Goal: Task Accomplishment & Management: Use online tool/utility

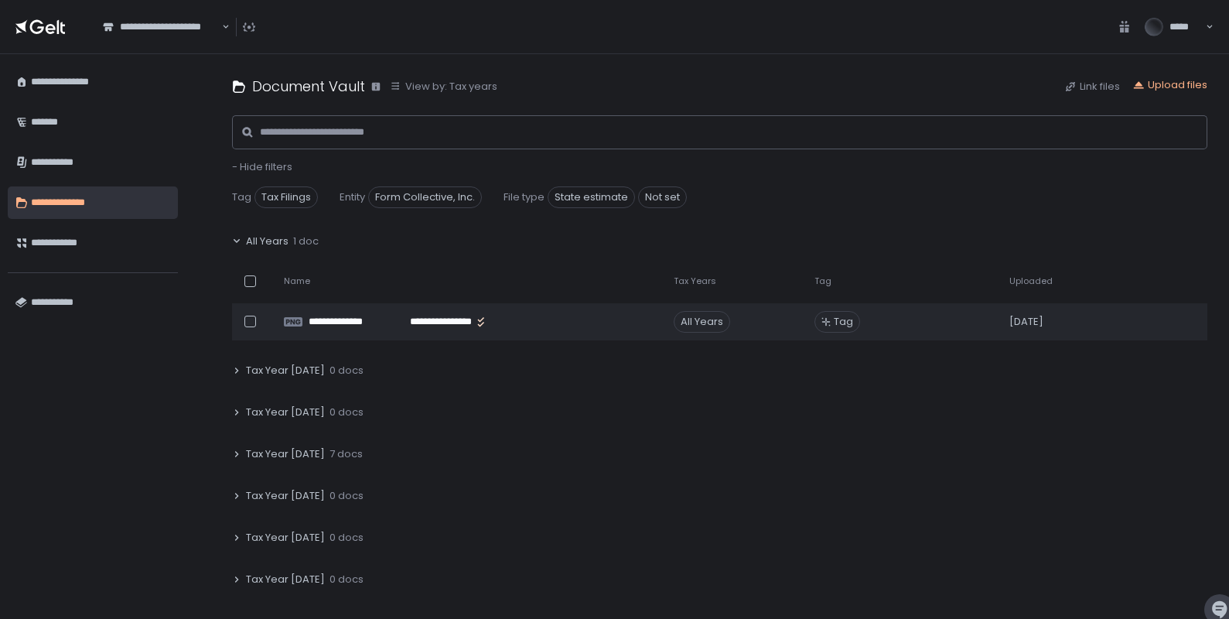
click at [231, 410] on div "**********" at bounding box center [719, 336] width 1018 height 565
click at [235, 411] on icon at bounding box center [236, 412] width 9 height 9
click at [234, 498] on icon at bounding box center [236, 495] width 9 height 9
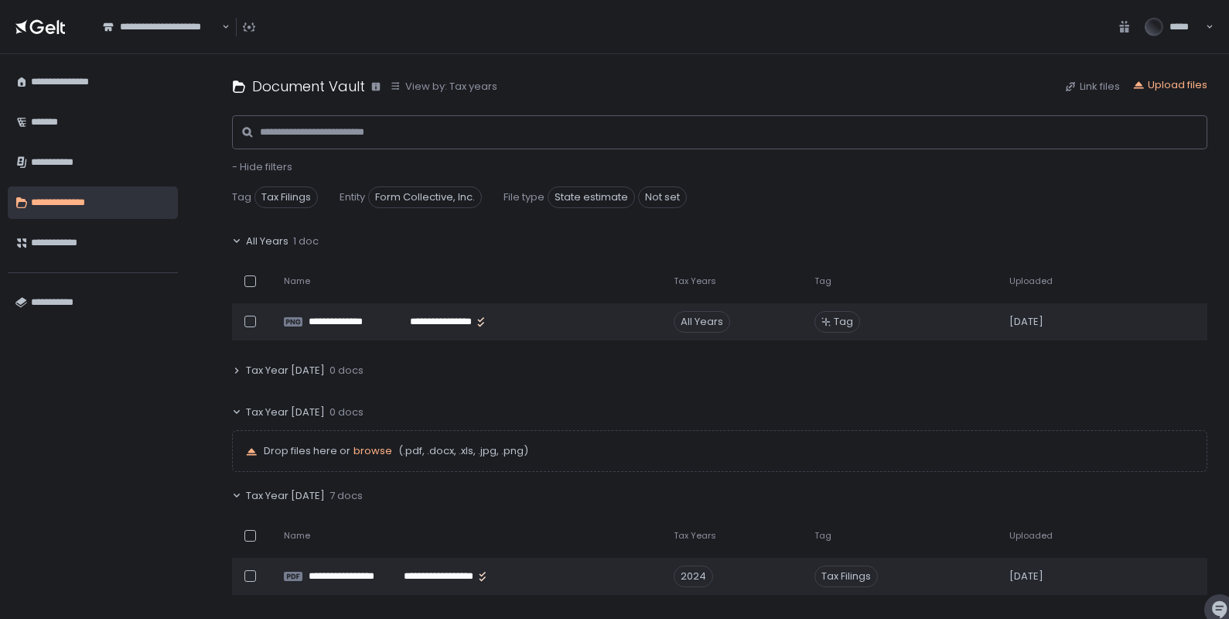
click at [391, 282] on div "Name" at bounding box center [469, 281] width 371 height 12
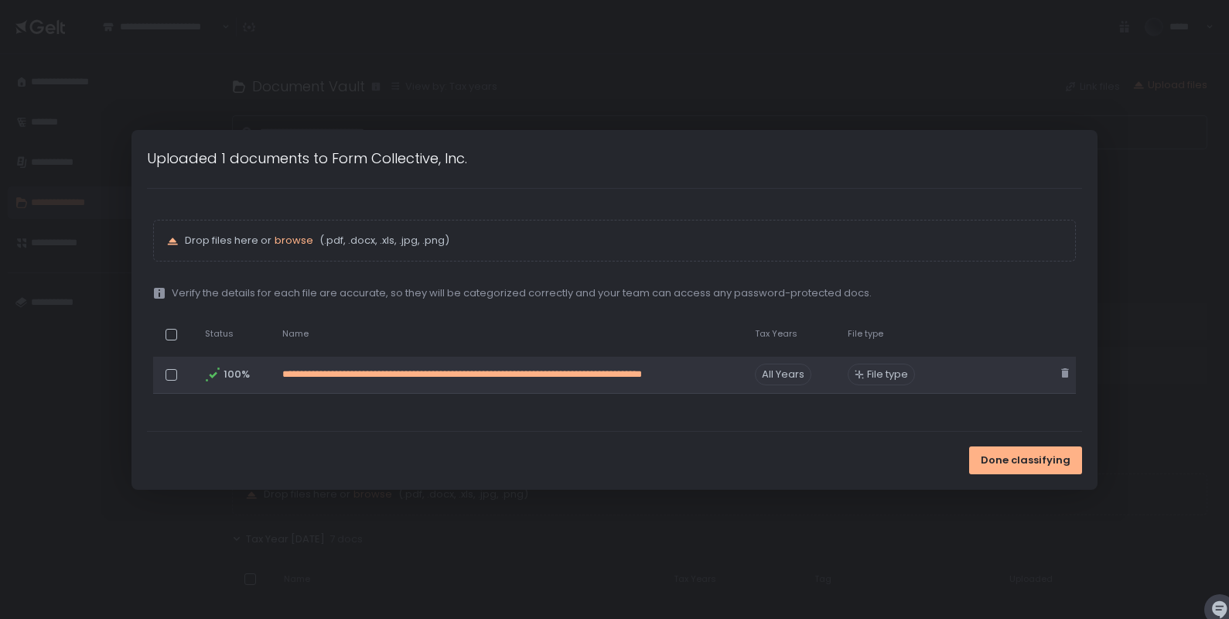
click at [633, 370] on link "**********" at bounding box center [509, 374] width 454 height 14
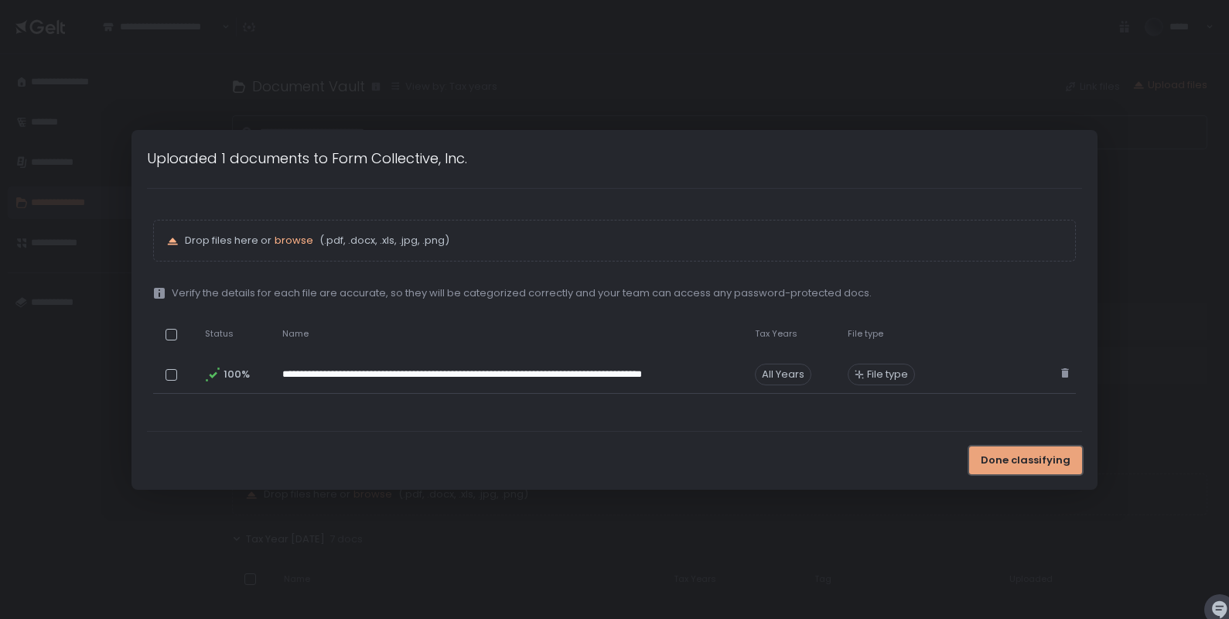
click at [1052, 459] on span "Done classifying" at bounding box center [1026, 460] width 90 height 14
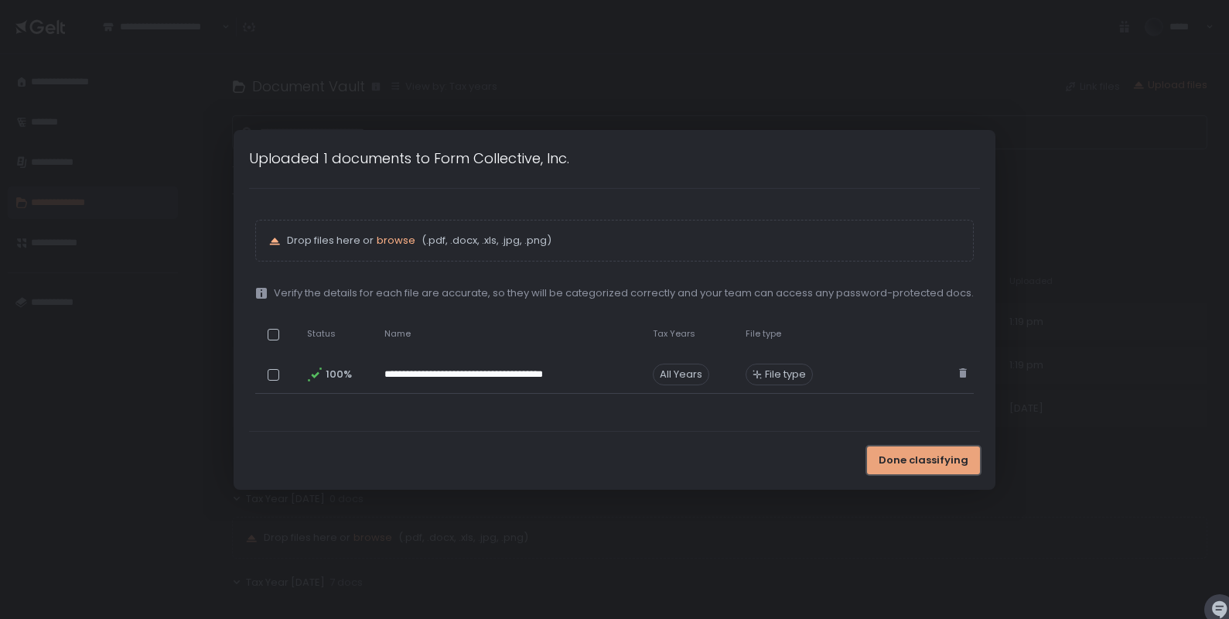
click at [924, 459] on span "Done classifying" at bounding box center [924, 460] width 90 height 14
click at [937, 461] on span "Done classifying" at bounding box center [924, 460] width 90 height 14
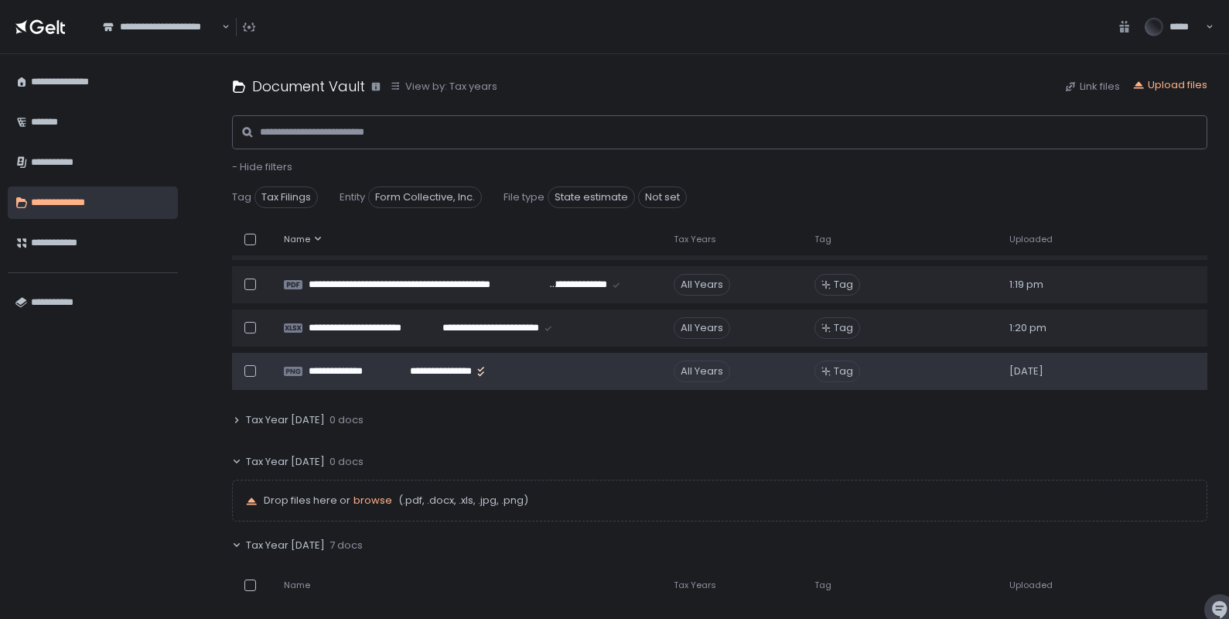
scroll to position [145, 0]
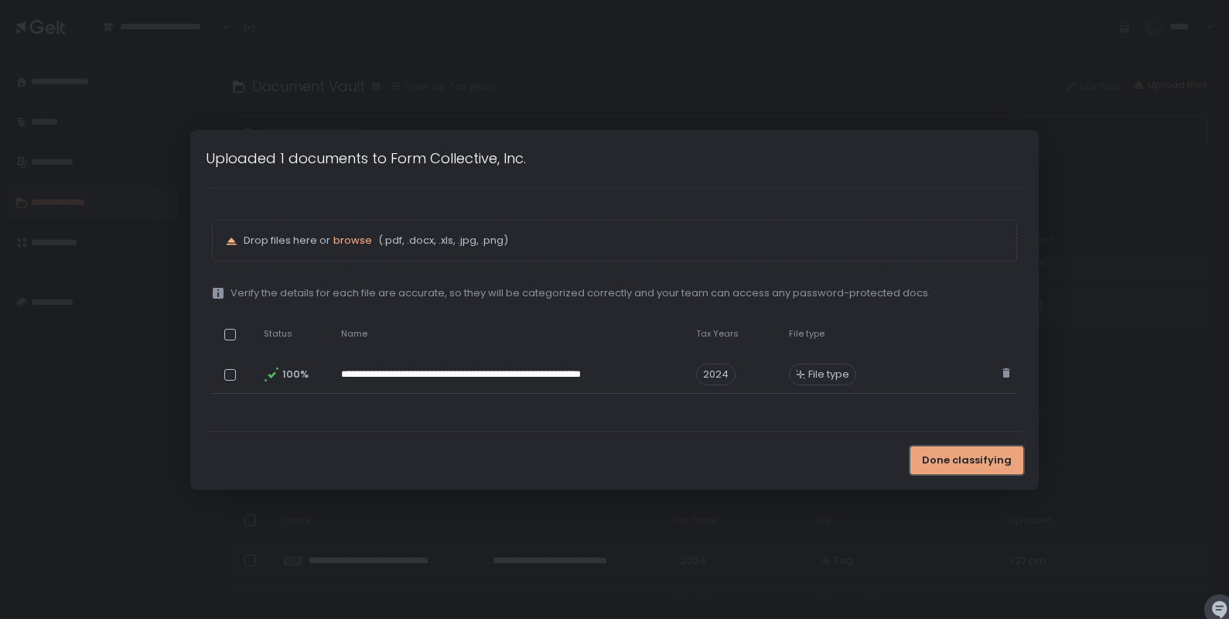
click at [971, 462] on span "Done classifying" at bounding box center [967, 460] width 90 height 14
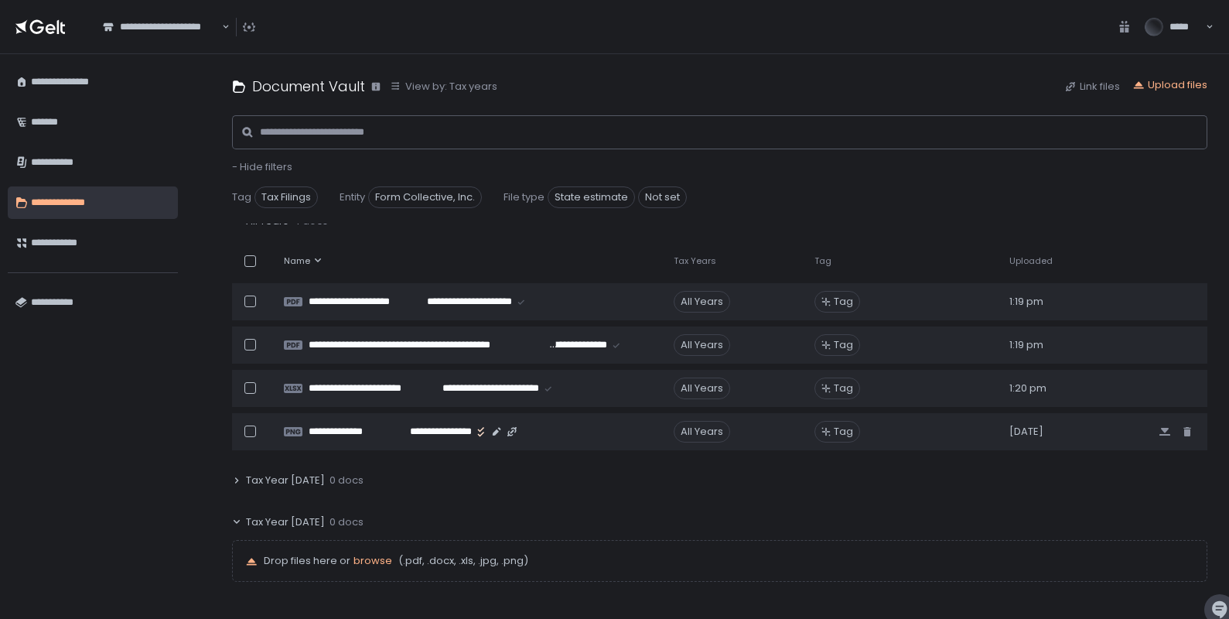
scroll to position [0, 0]
